Goal: Task Accomplishment & Management: Manage account settings

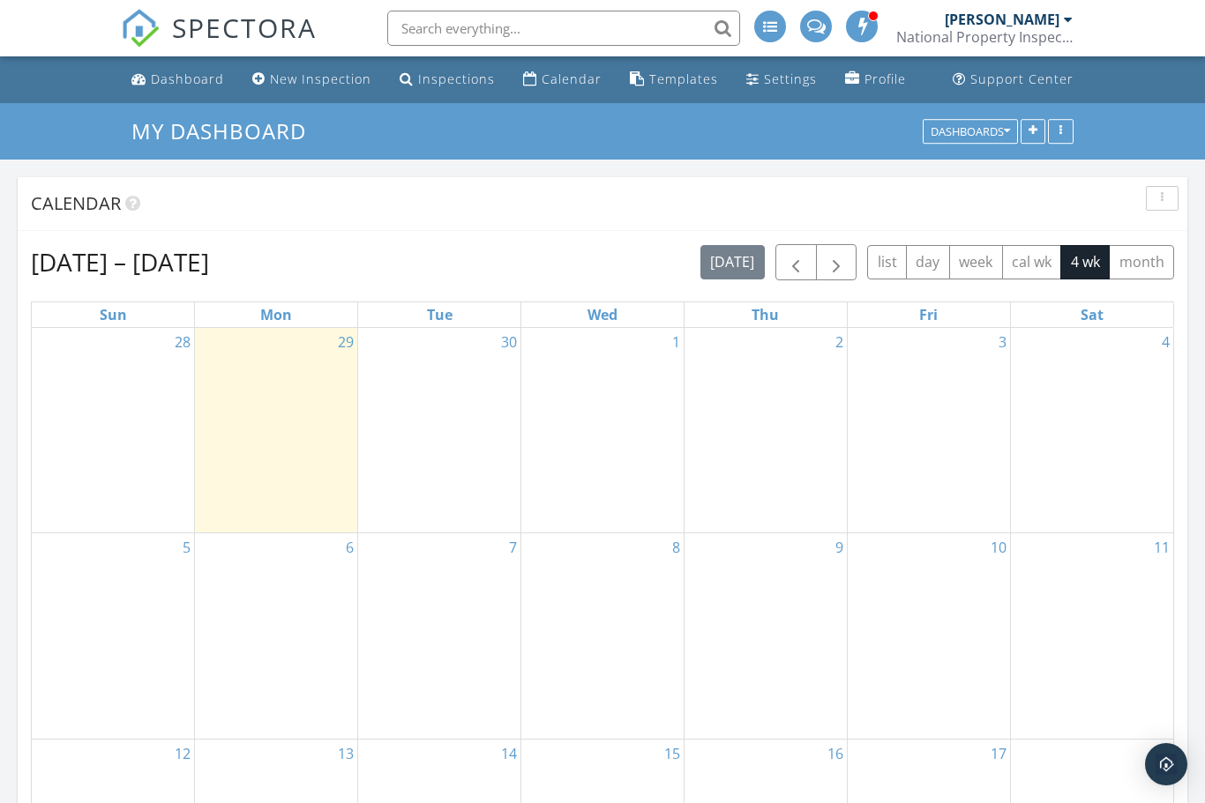
click at [191, 83] on div "Dashboard" at bounding box center [187, 79] width 73 height 17
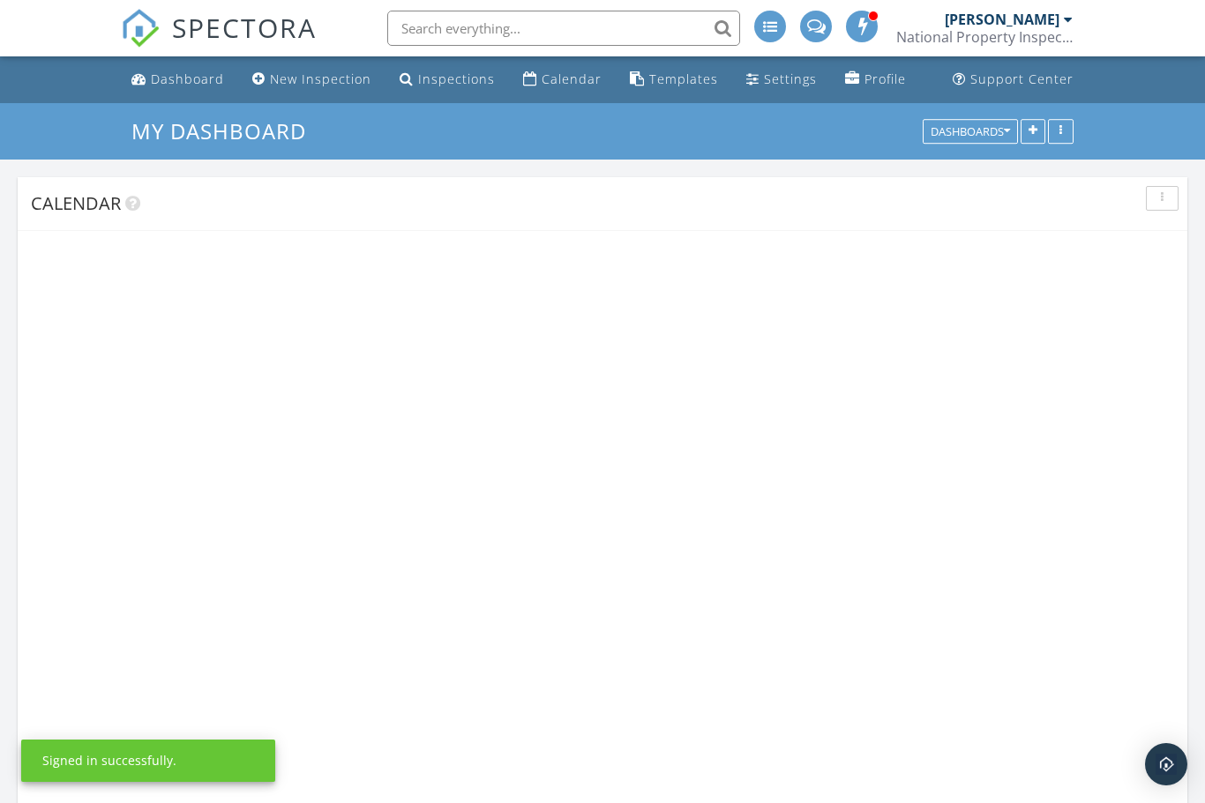
scroll to position [1562, 1206]
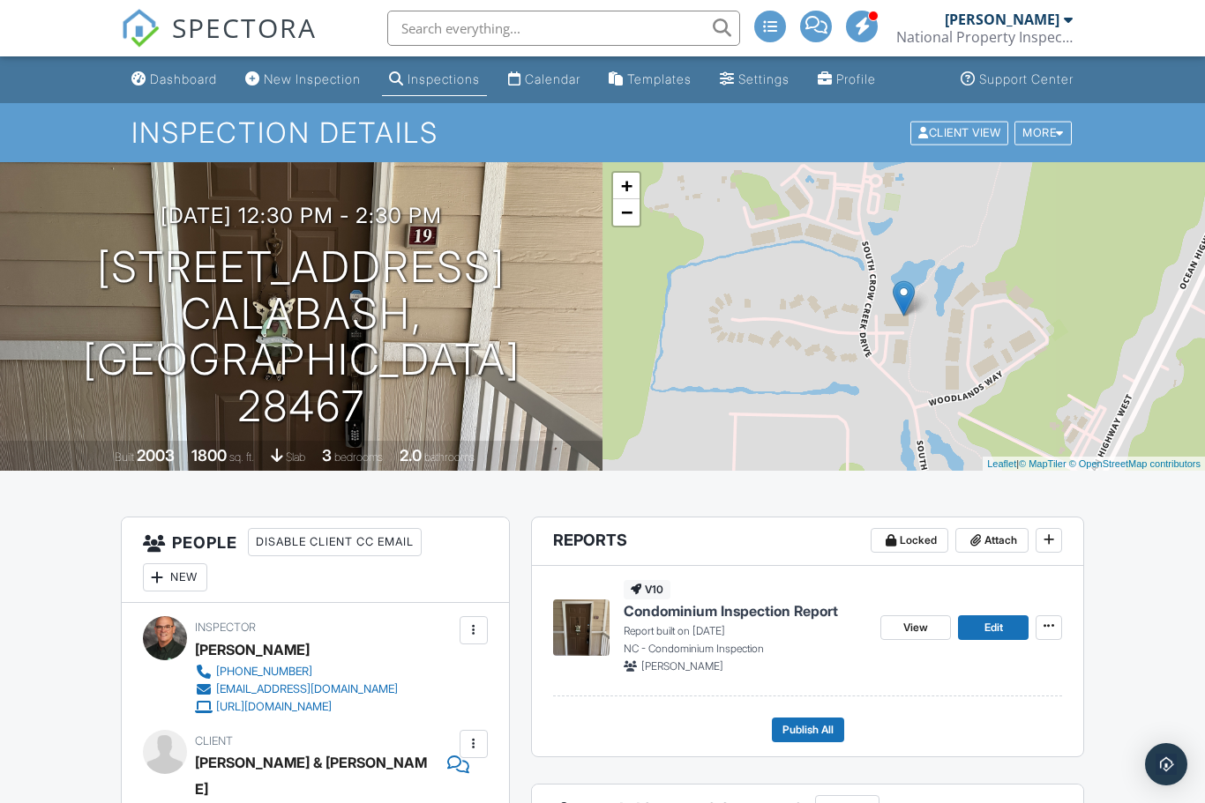
click at [1002, 631] on span "Edit" at bounding box center [993, 628] width 19 height 18
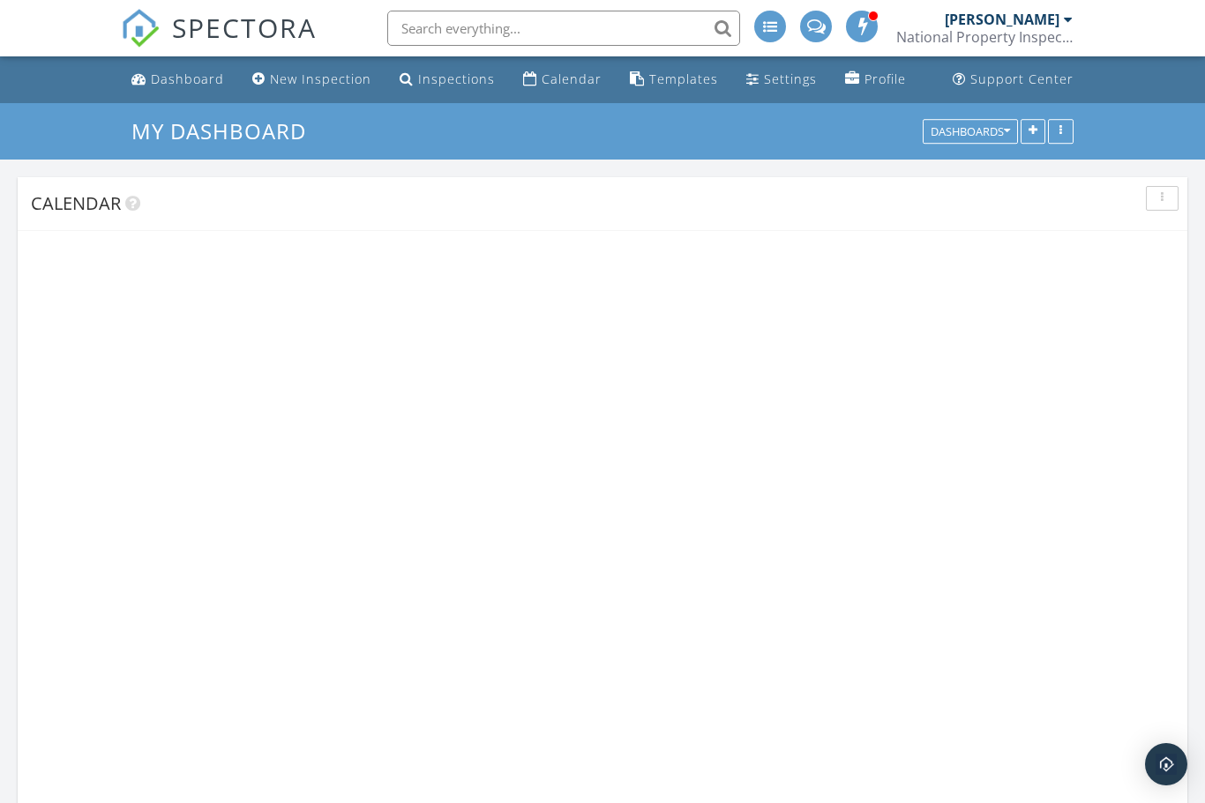
scroll to position [1562, 1206]
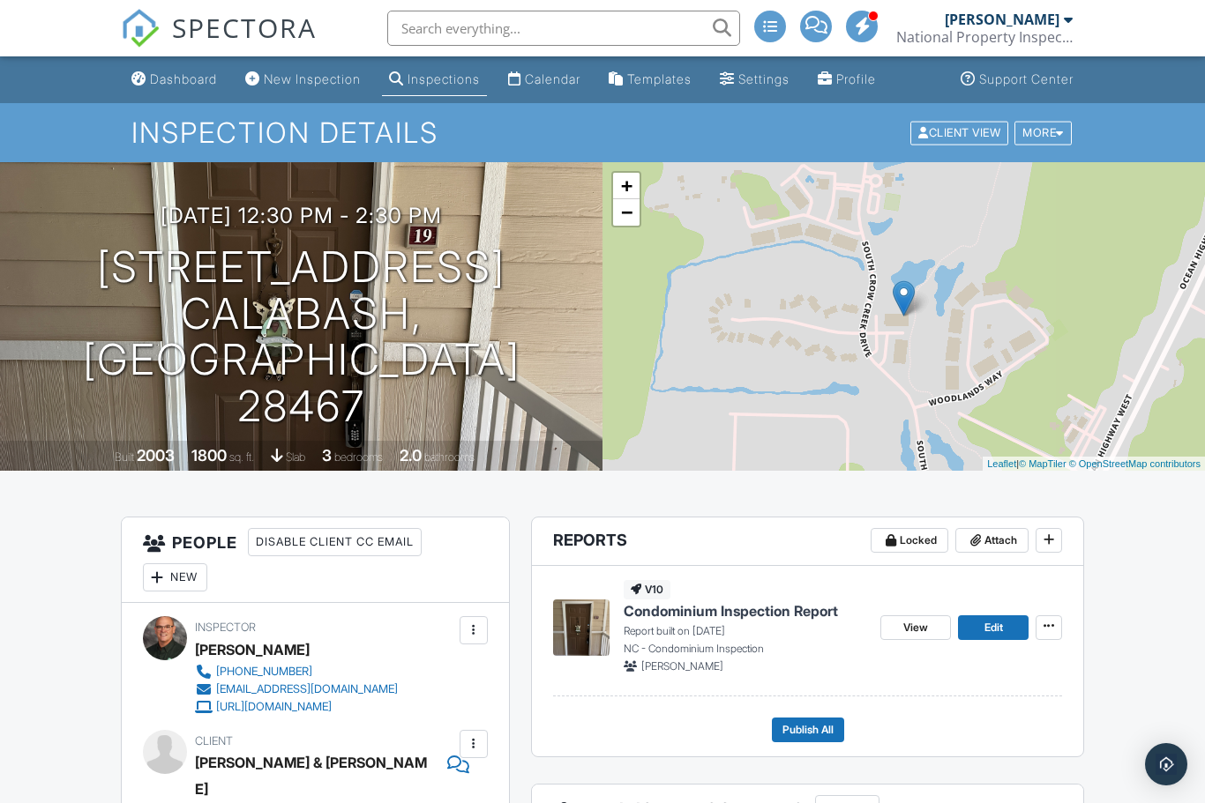
click at [1003, 625] on span "Edit" at bounding box center [993, 628] width 19 height 18
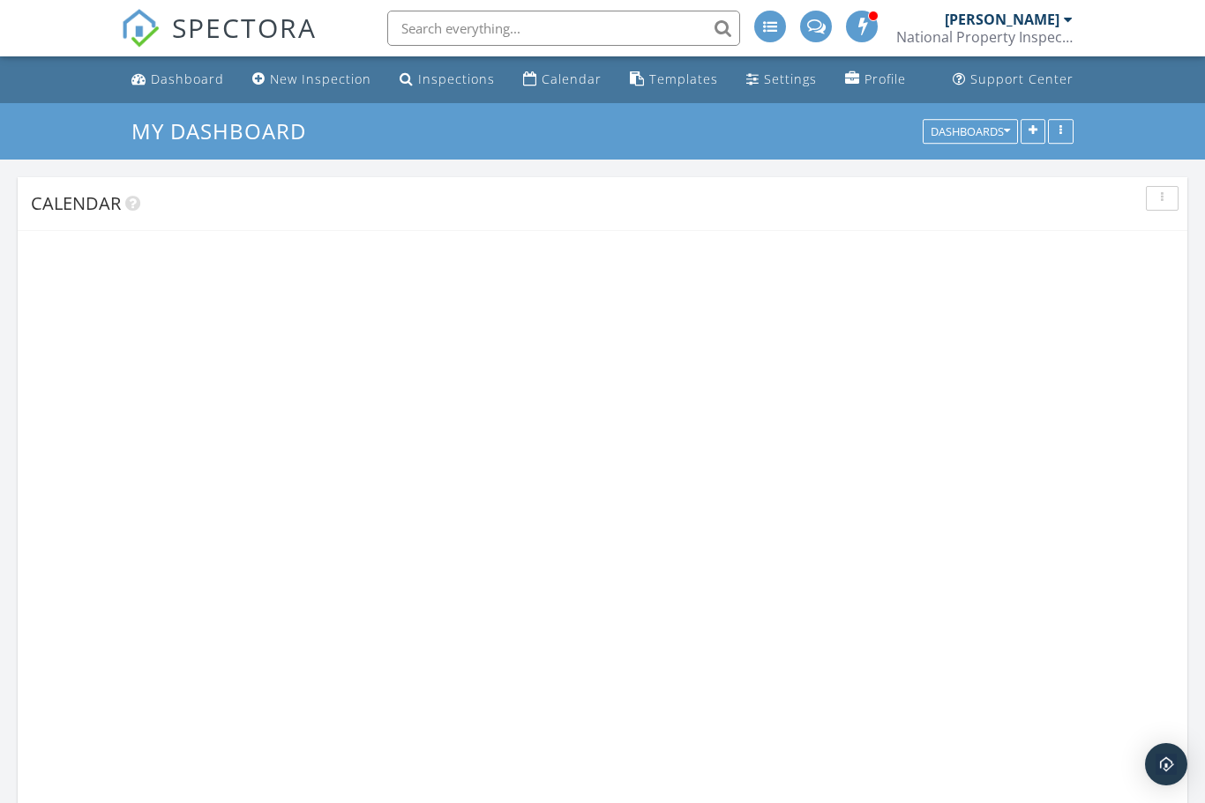
scroll to position [1562, 1206]
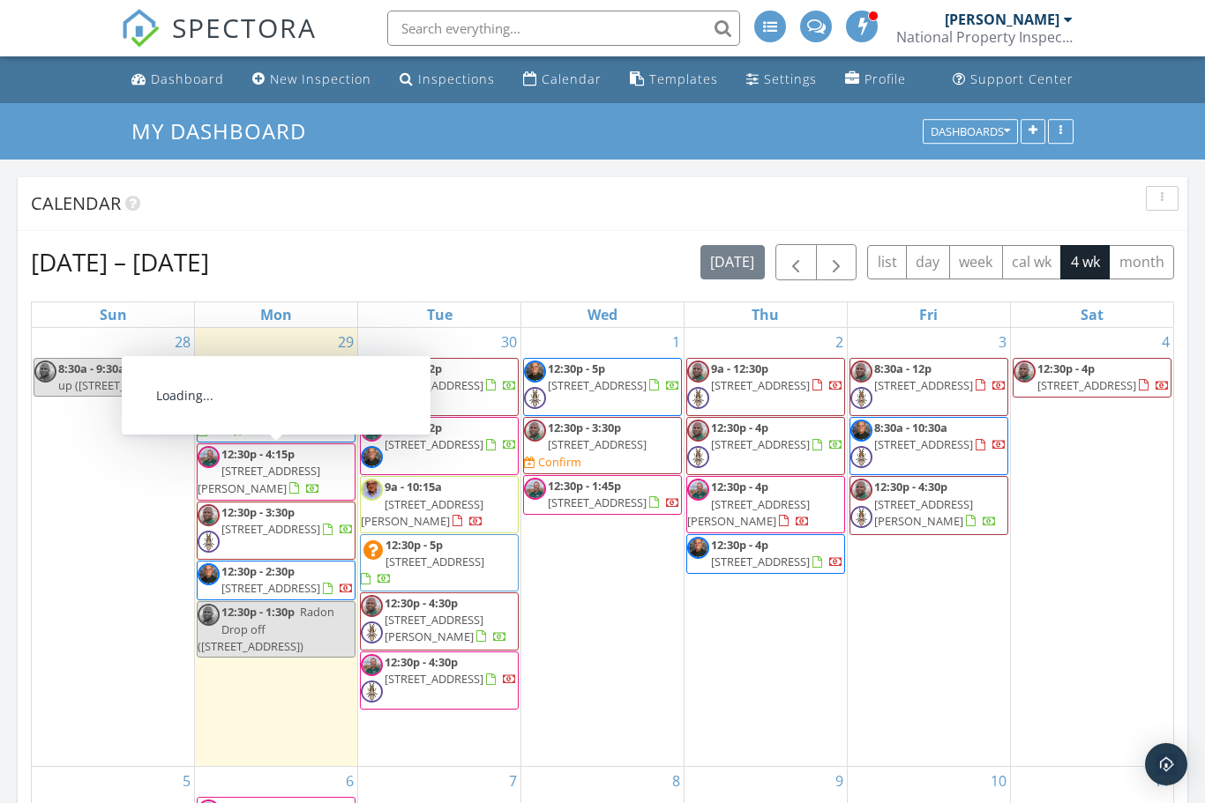
click at [344, 476] on span "12:30p - 4:15p [STREET_ADDRESS][PERSON_NAME]" at bounding box center [276, 472] width 157 height 52
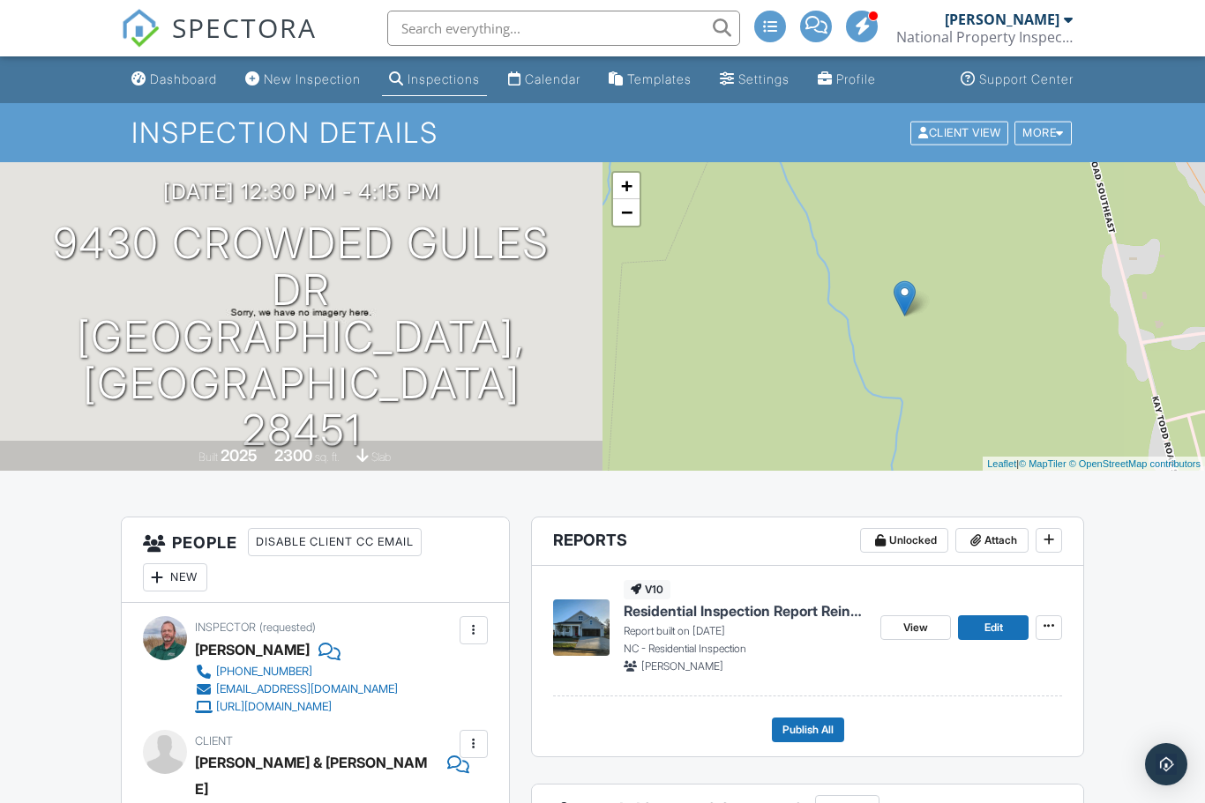
click at [1001, 625] on span "Edit" at bounding box center [993, 628] width 19 height 18
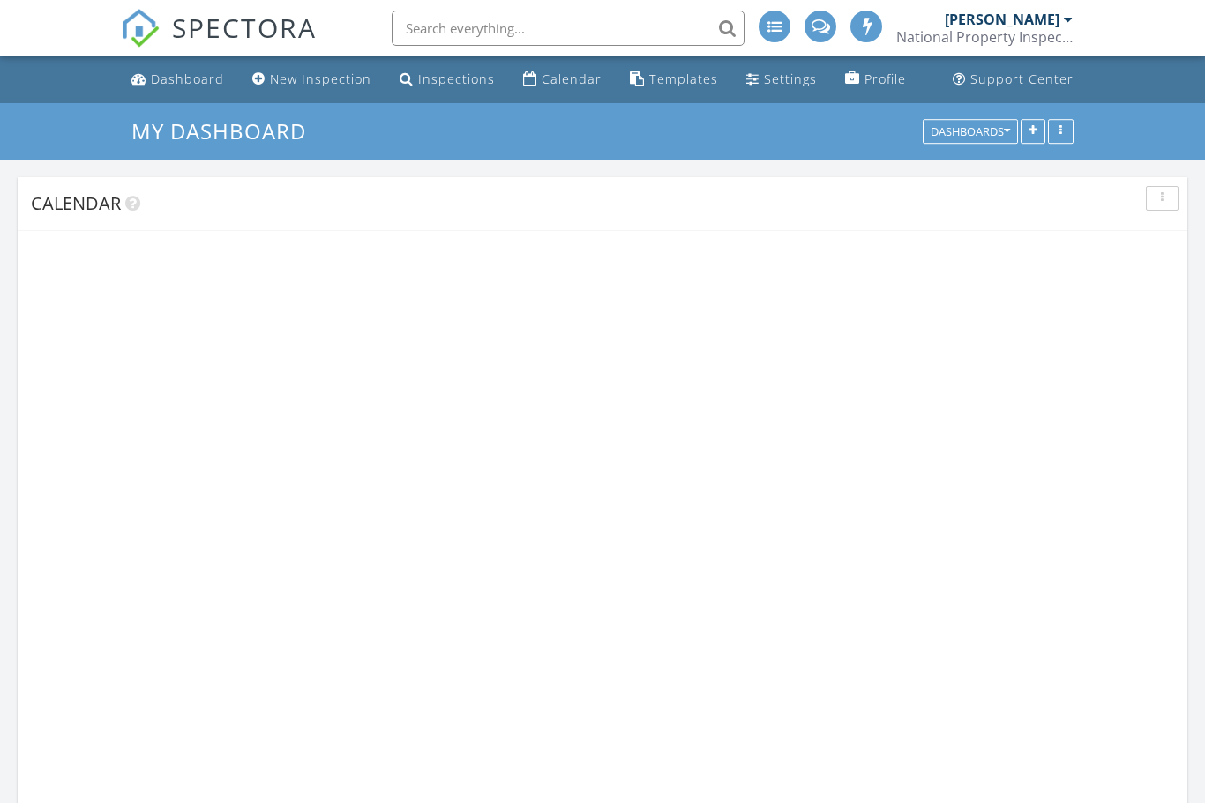
scroll to position [1562, 1206]
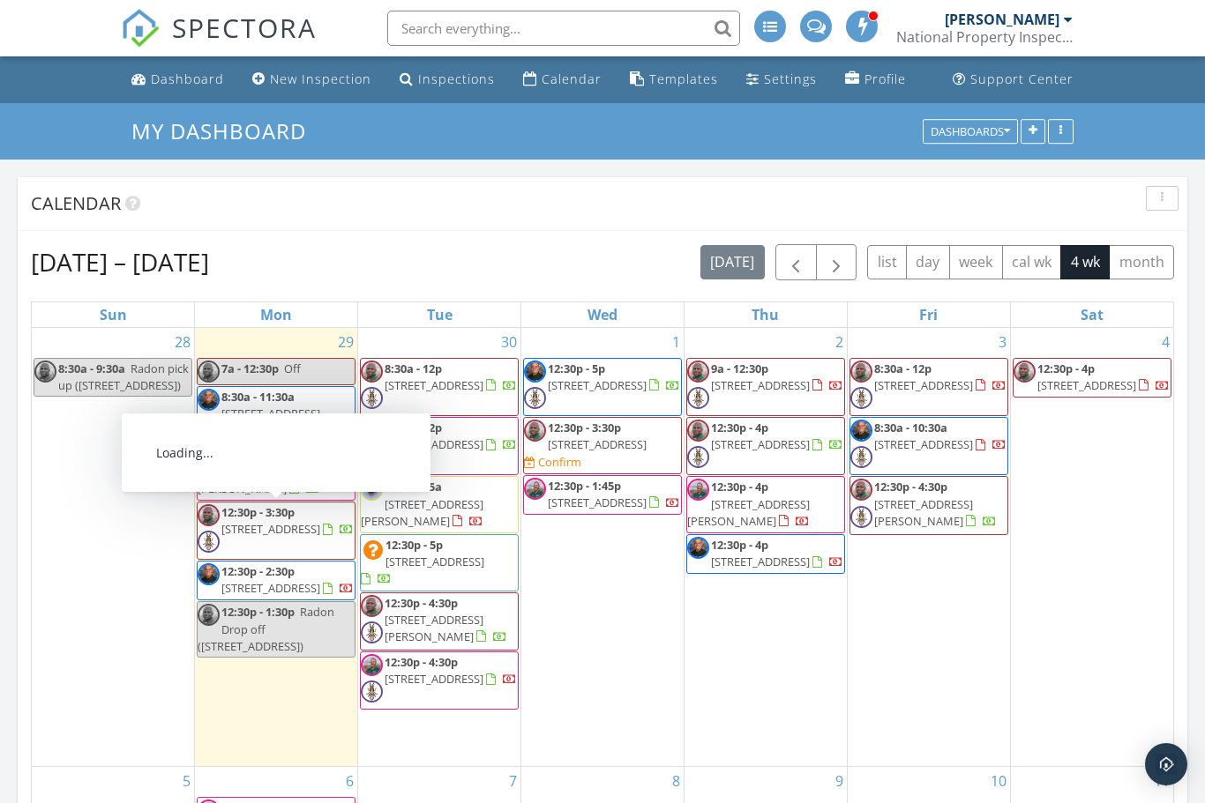
click at [346, 551] on span "12:30p - 3:30p 617 S 2nd St, Wilmington 28401" at bounding box center [276, 530] width 157 height 53
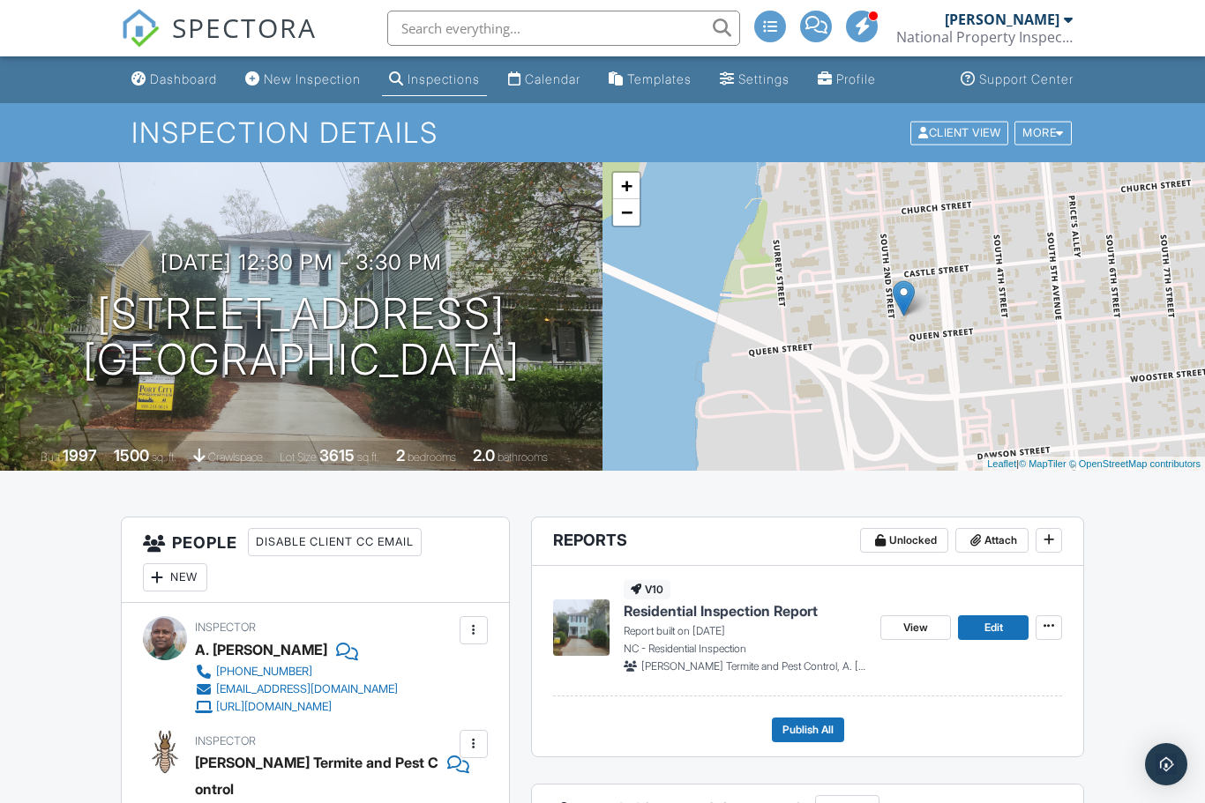
click at [992, 622] on span "Edit" at bounding box center [993, 628] width 19 height 18
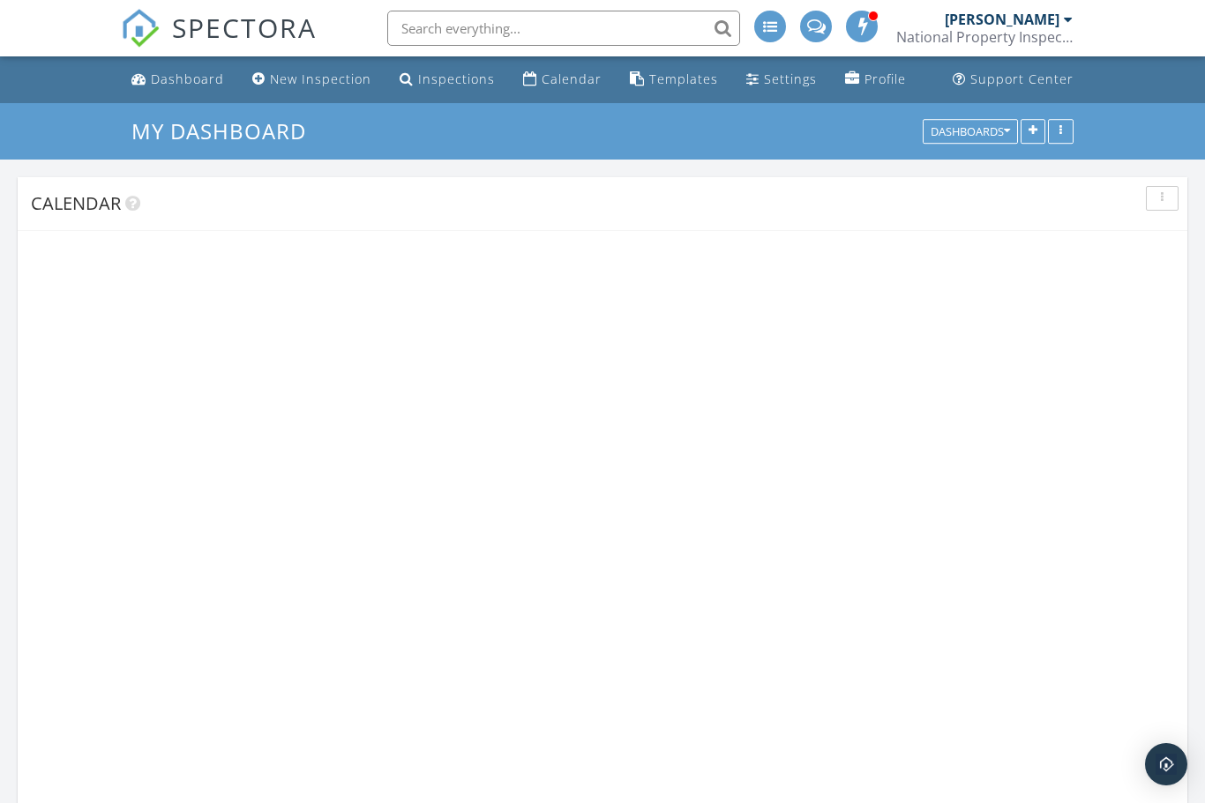
scroll to position [1562, 1206]
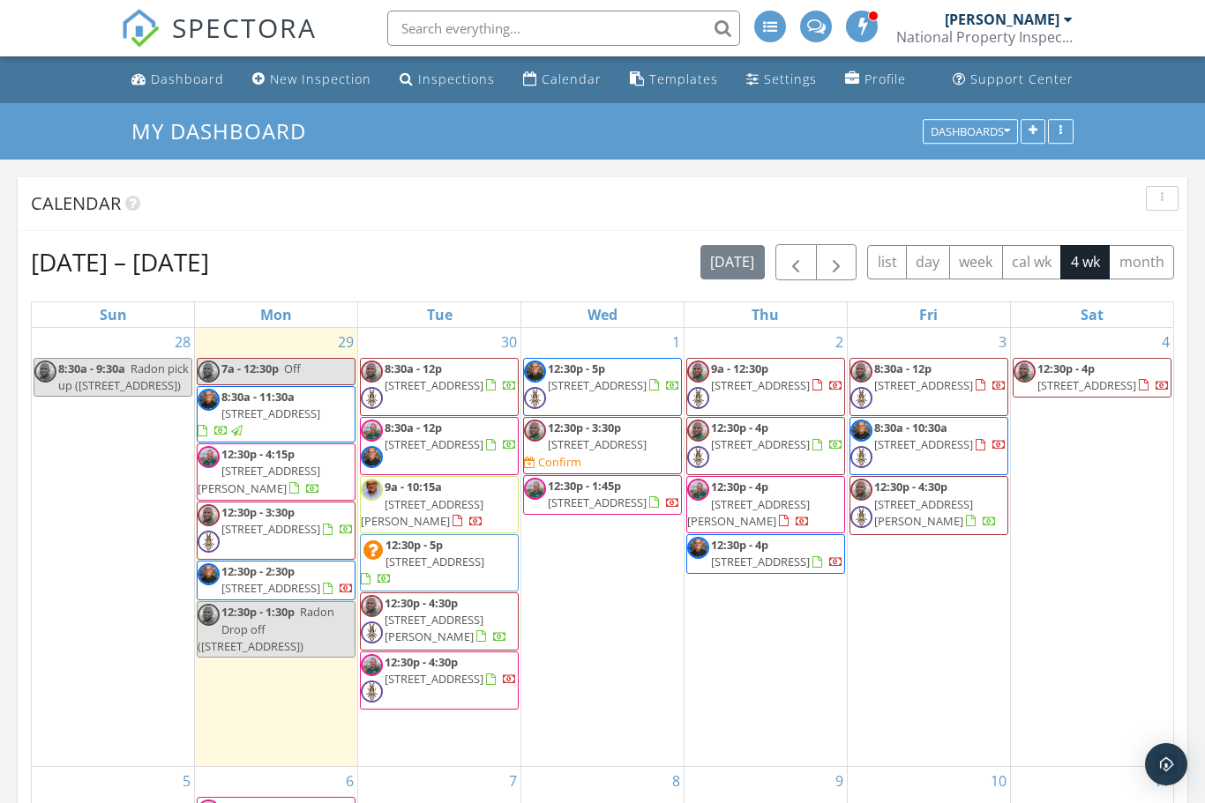
click at [196, 86] on div "Dashboard" at bounding box center [187, 79] width 73 height 17
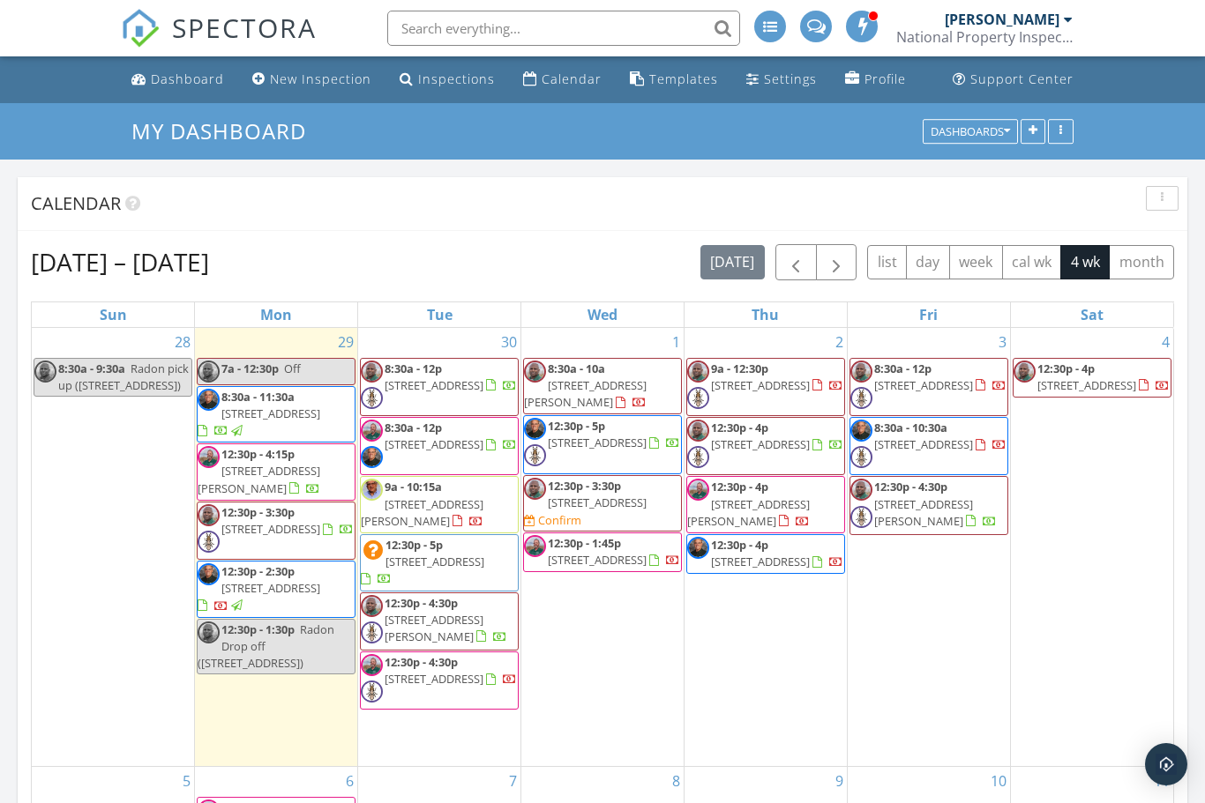
scroll to position [9, 9]
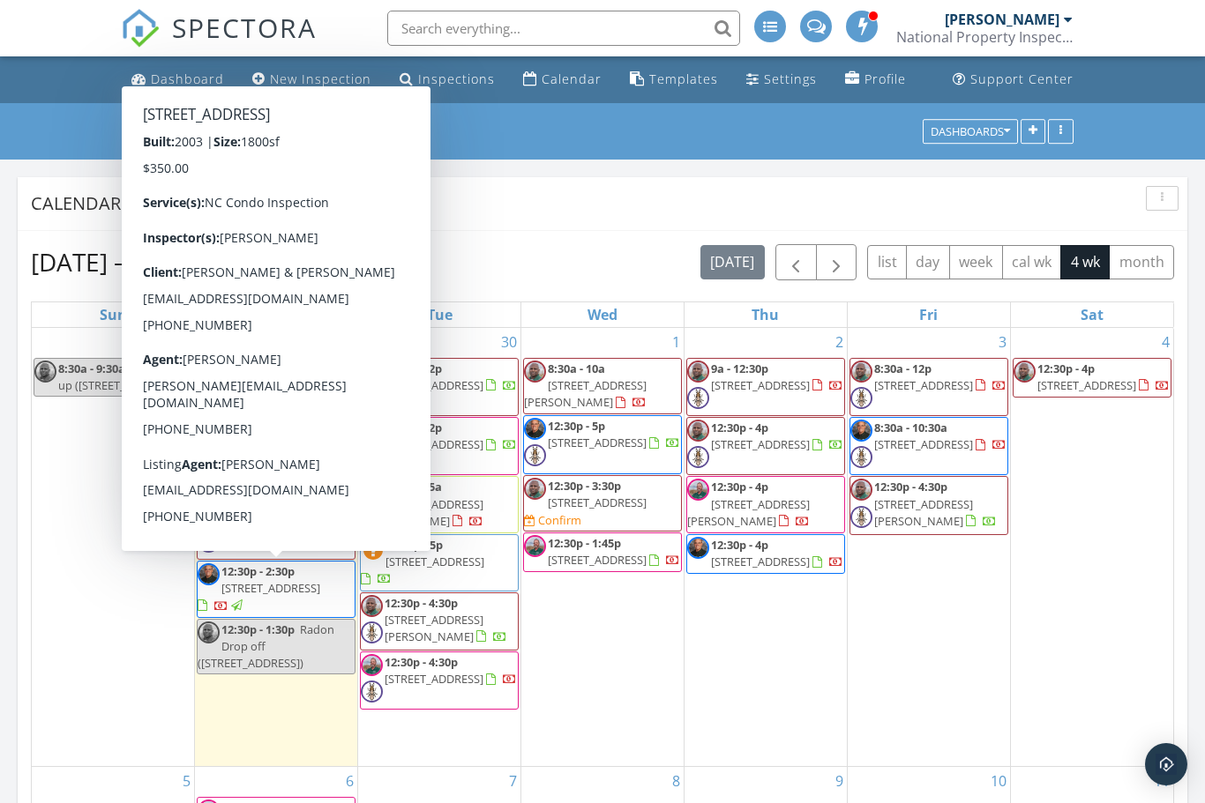
click at [341, 589] on span "12:30p - 2:30p [STREET_ADDRESS]" at bounding box center [276, 590] width 157 height 52
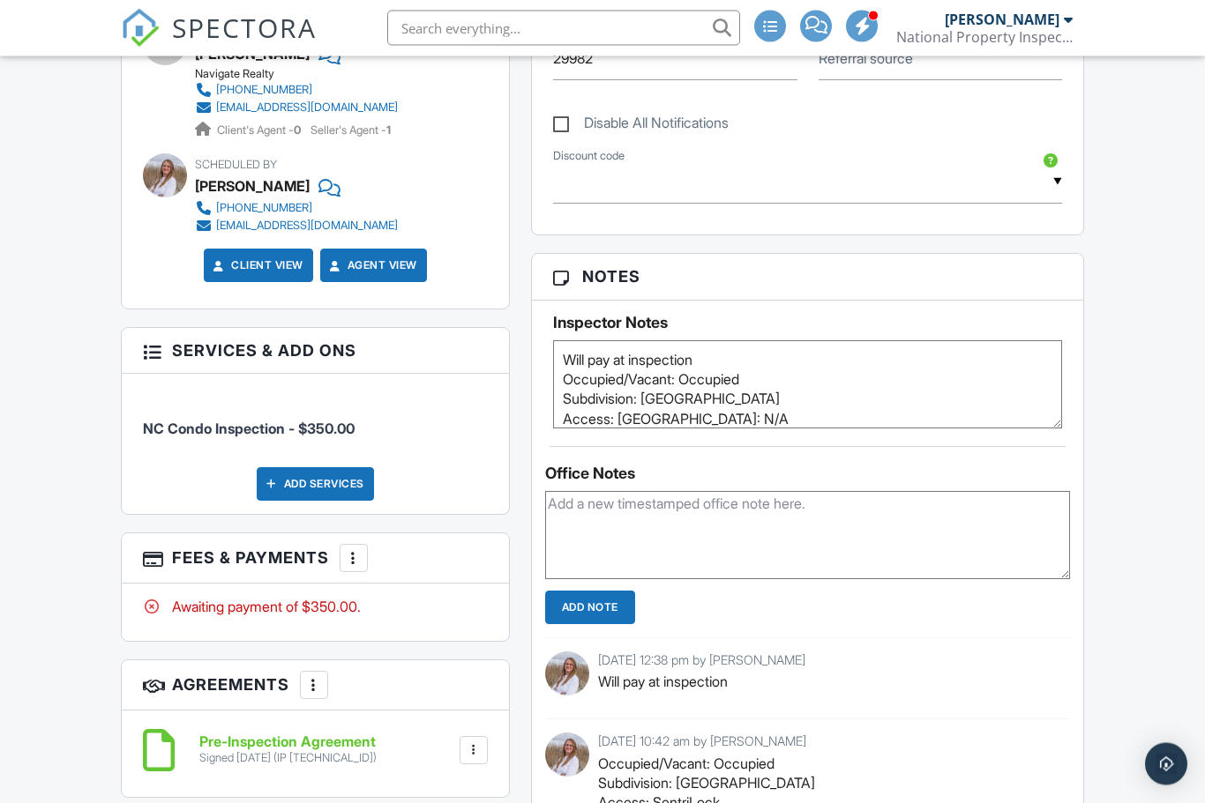
click at [359, 550] on div at bounding box center [354, 559] width 18 height 18
click at [446, 734] on div "Paid In Full" at bounding box center [443, 744] width 170 height 21
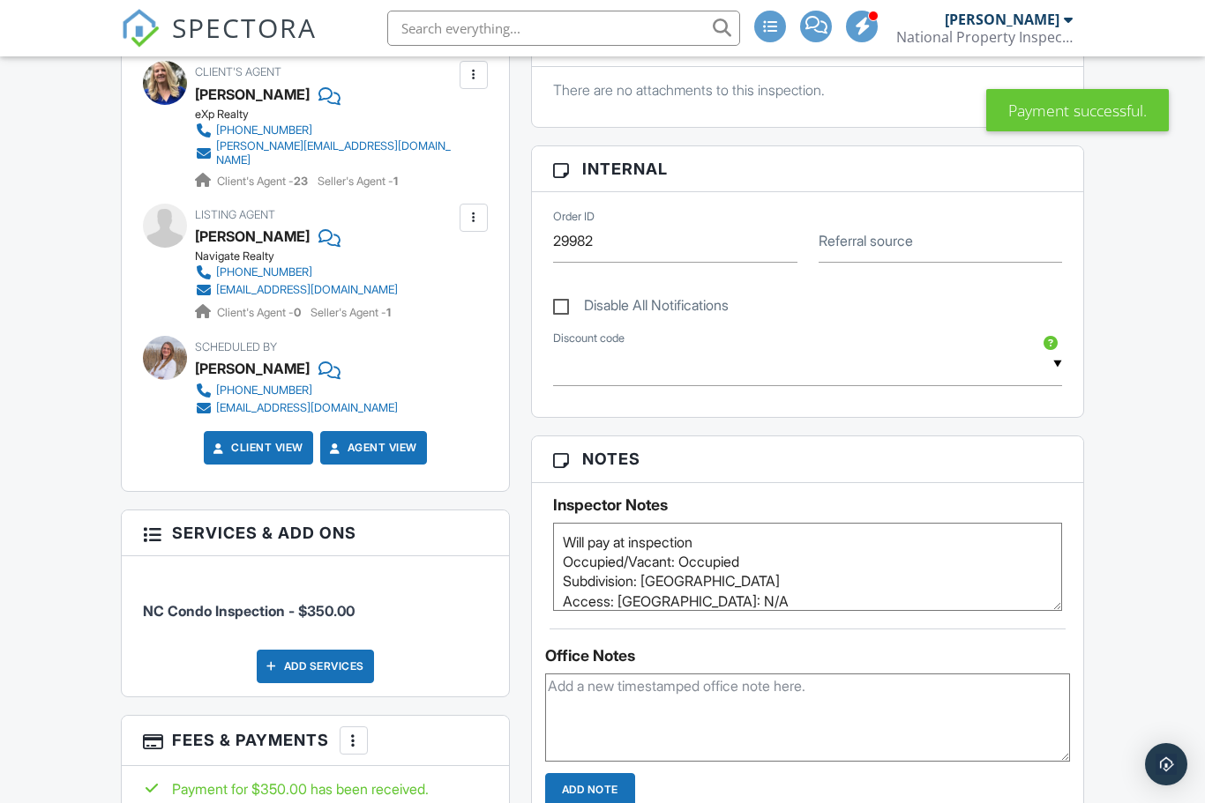
scroll to position [1035, 0]
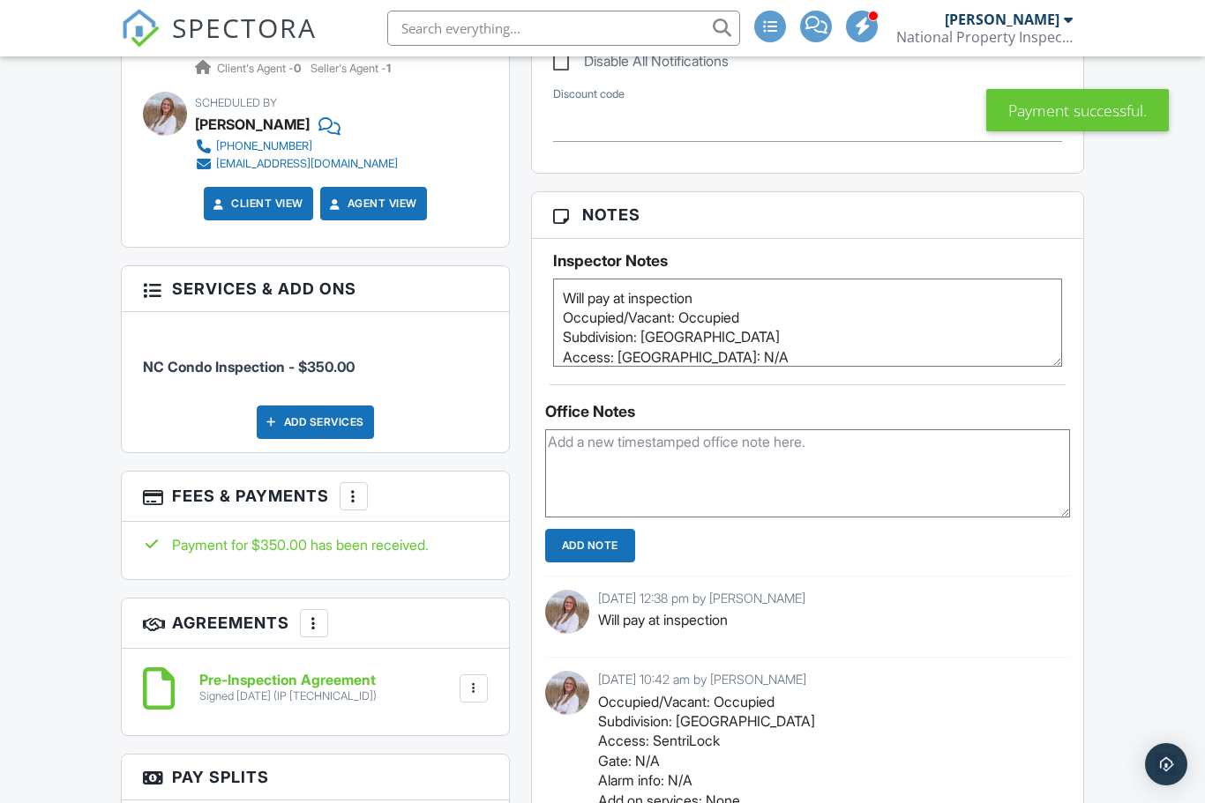
click at [345, 488] on div at bounding box center [354, 497] width 18 height 18
click at [451, 528] on li "Edit Fees & Payments" at bounding box center [443, 550] width 184 height 44
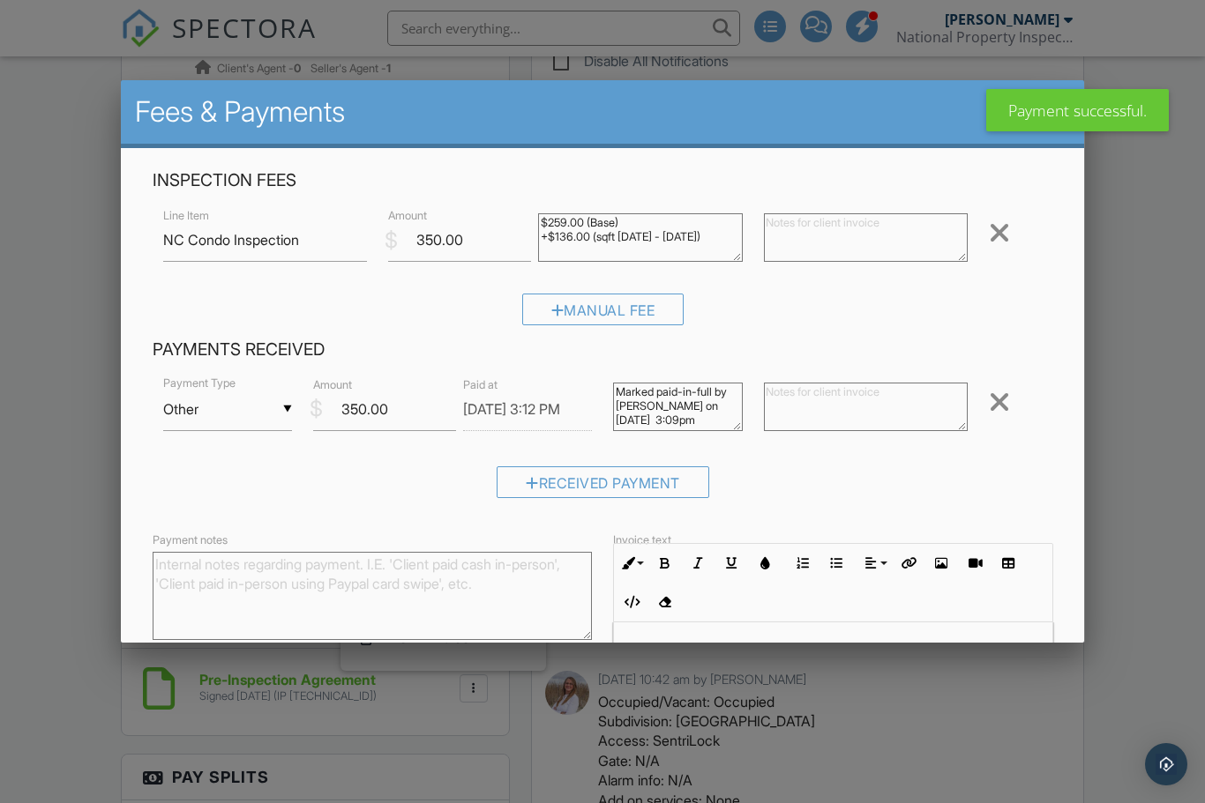
click at [275, 426] on input "Other" at bounding box center [227, 409] width 129 height 43
click at [244, 434] on span "Cash" at bounding box center [227, 424] width 101 height 44
type input "Cash"
click at [832, 419] on textarea at bounding box center [865, 407] width 204 height 49
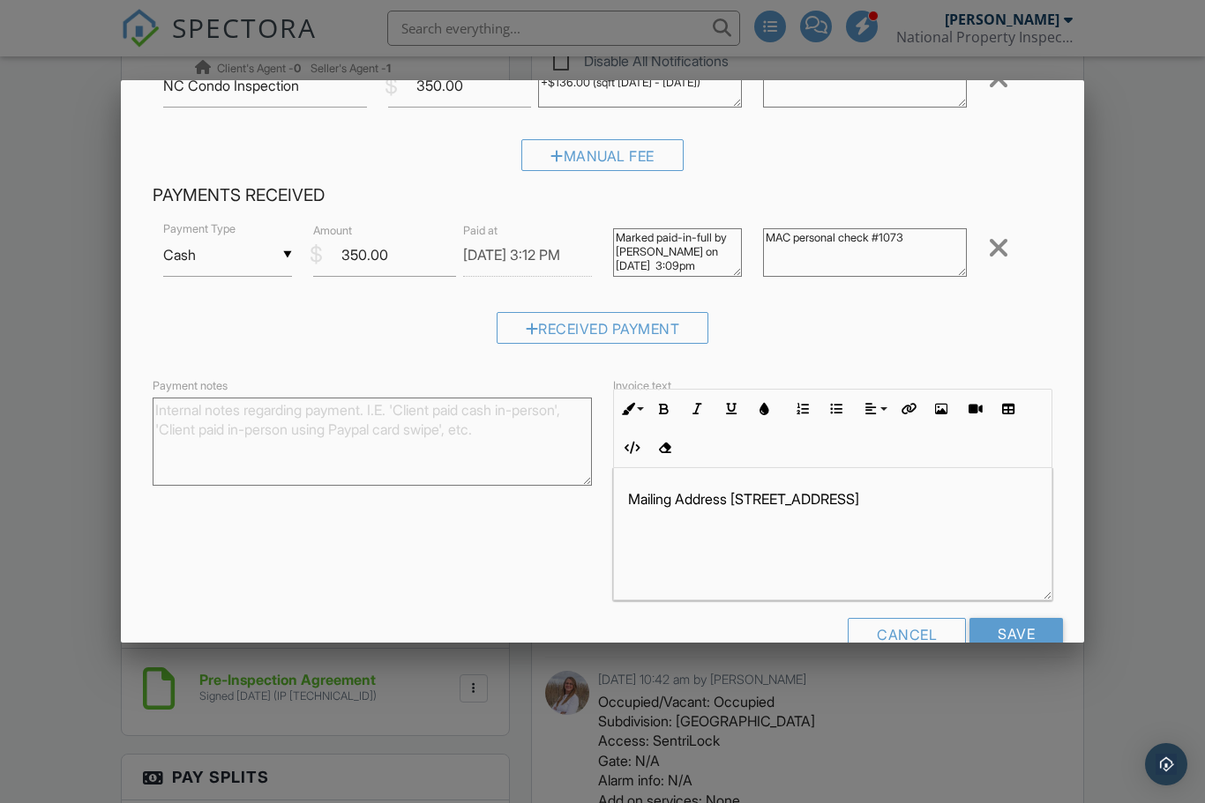
scroll to position [153, 0]
type textarea "MAC personal check #1073"
click at [1039, 638] on input "Save" at bounding box center [1015, 635] width 93 height 32
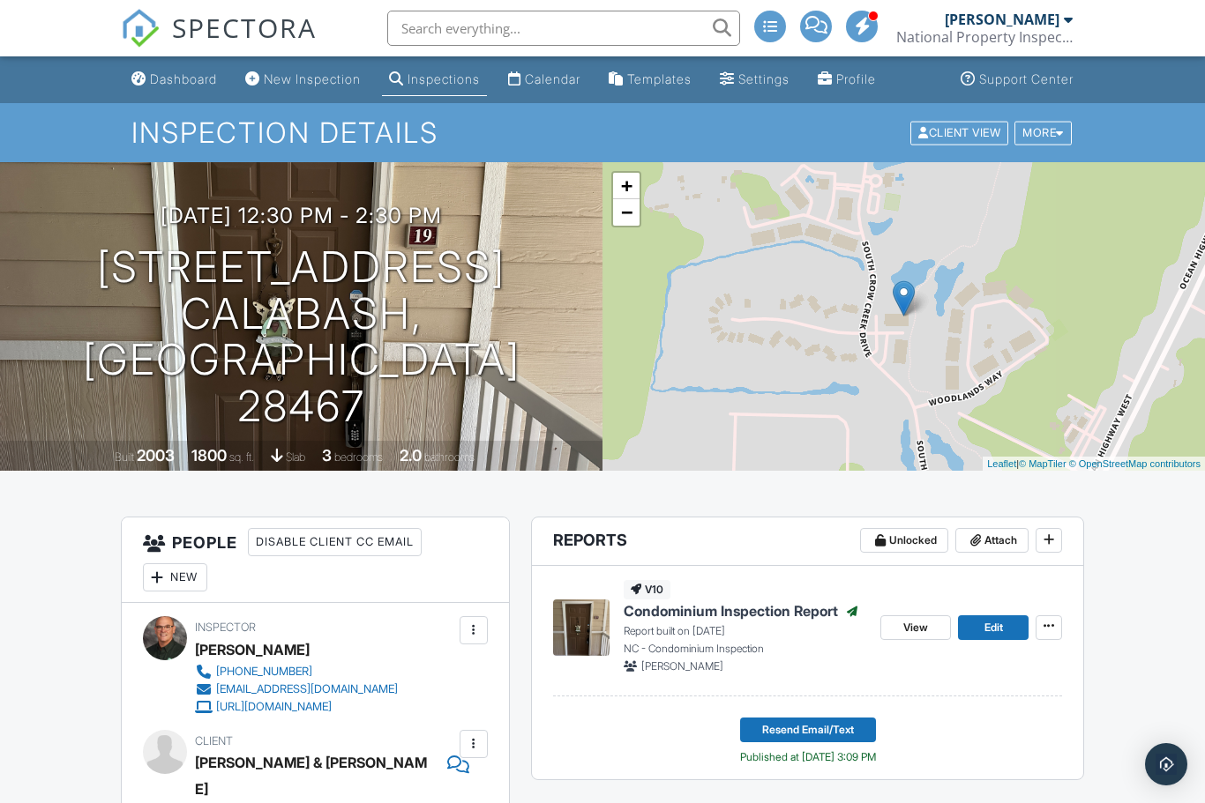
click at [169, 86] on div "Dashboard" at bounding box center [183, 78] width 67 height 15
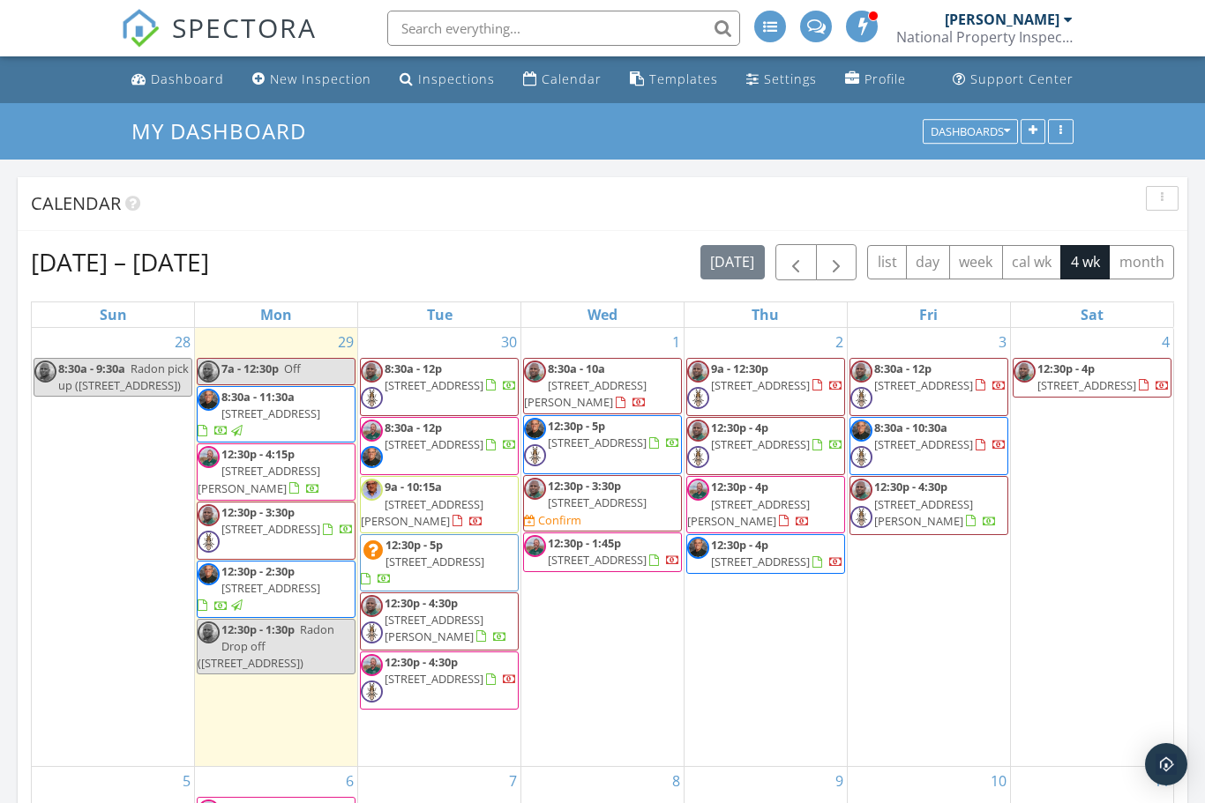
scroll to position [9, 9]
